Goal: Use online tool/utility: Utilize a website feature to perform a specific function

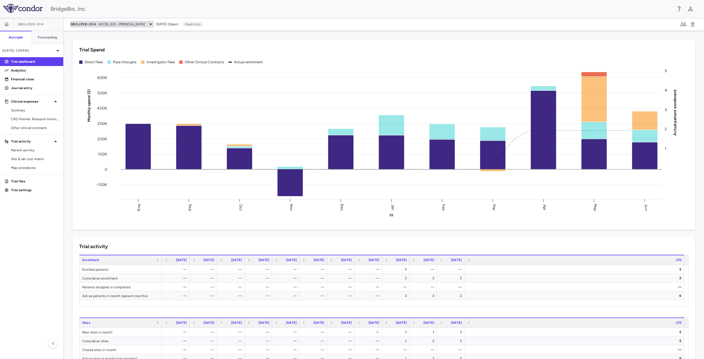
click at [154, 25] on icon at bounding box center [150, 24] width 7 height 7
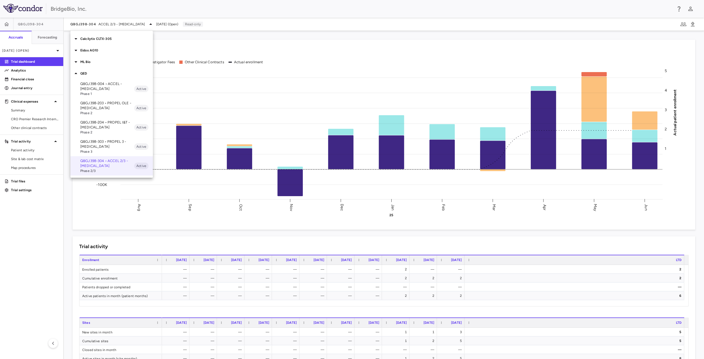
click at [48, 40] on div at bounding box center [352, 179] width 704 height 359
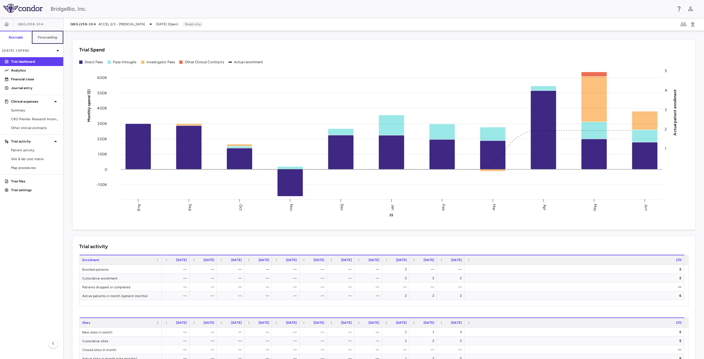
click at [51, 38] on h6 "Forecasting" at bounding box center [48, 37] width 20 height 5
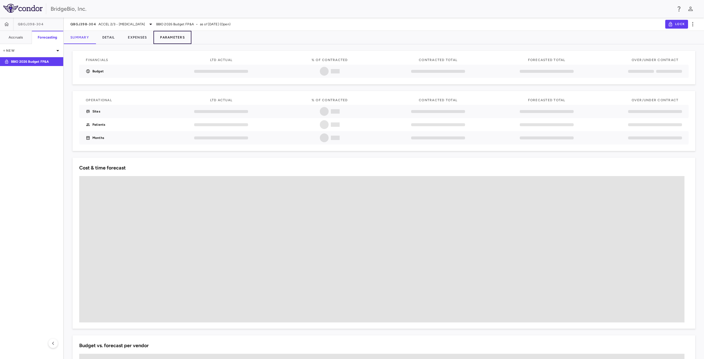
click at [174, 38] on button "Parameters" at bounding box center [173, 37] width 38 height 13
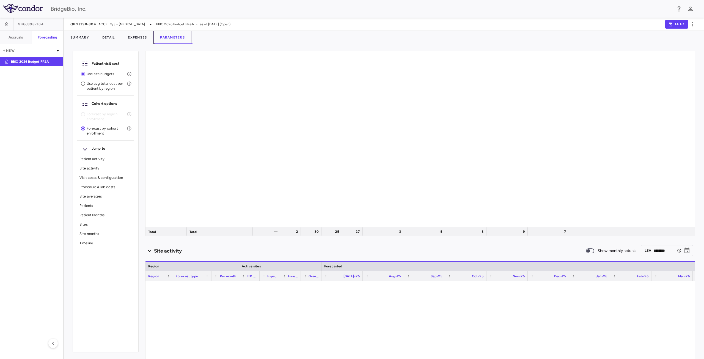
type input "********"
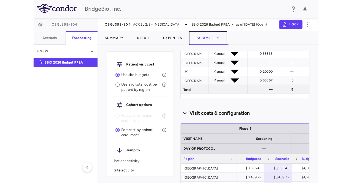
scroll to position [347, 0]
